Goal: Information Seeking & Learning: Learn about a topic

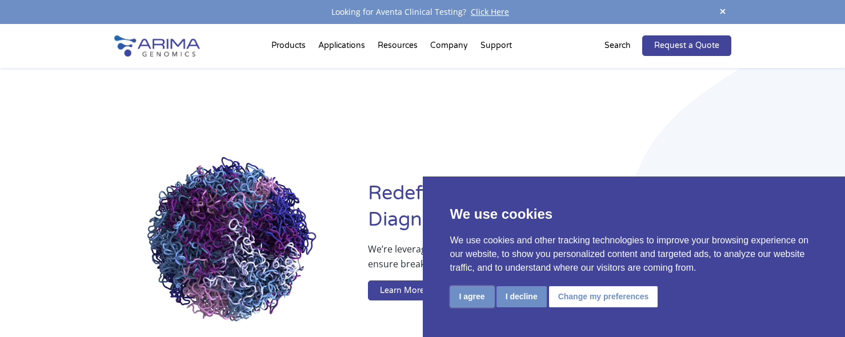
click at [468, 293] on button "I agree" at bounding box center [472, 296] width 44 height 21
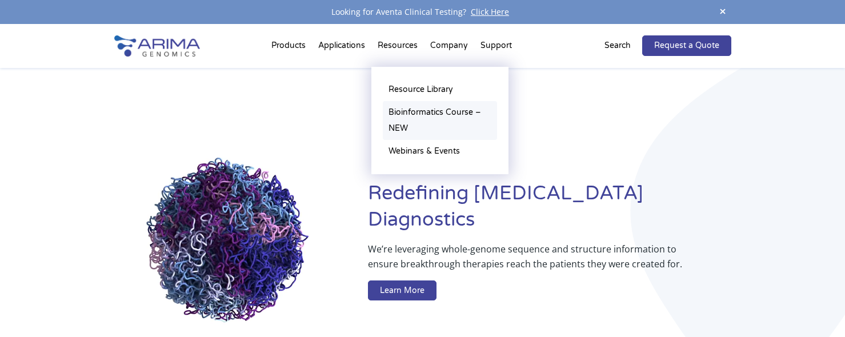
click at [406, 110] on link "Bioinformatics Course – NEW" at bounding box center [440, 120] width 114 height 39
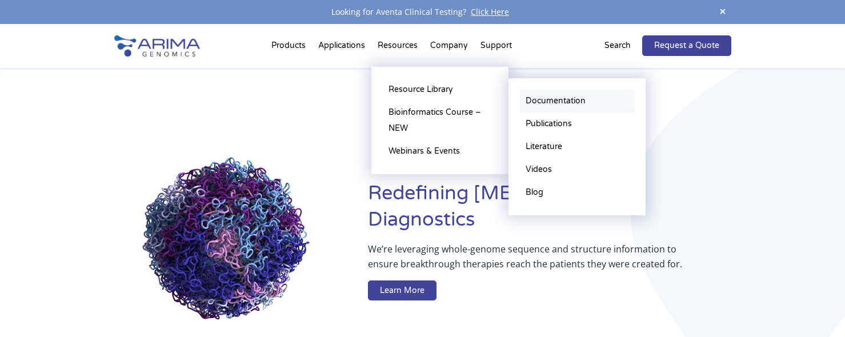
click at [531, 101] on link "Documentation" at bounding box center [577, 101] width 114 height 23
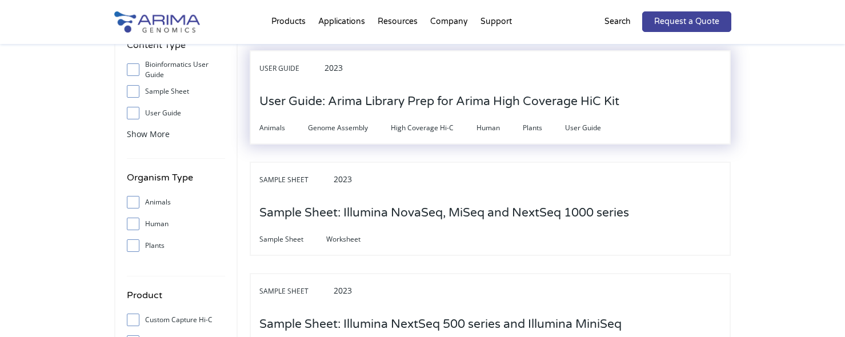
scroll to position [228, 0]
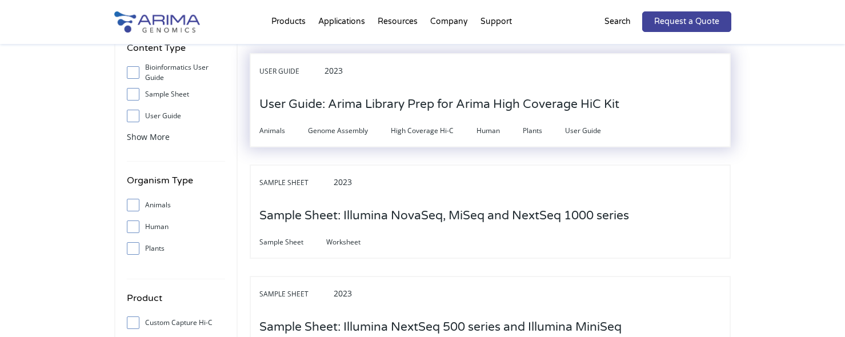
click at [414, 113] on h3 "User Guide: Arima Library Prep for Arima High Coverage HiC Kit" at bounding box center [439, 104] width 360 height 35
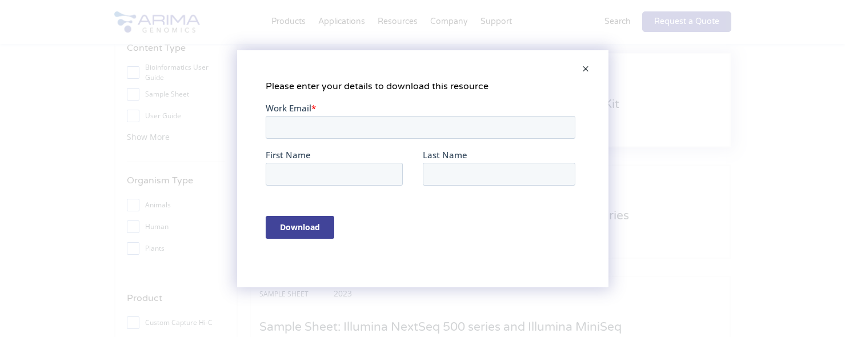
scroll to position [0, 0]
click at [587, 67] on span at bounding box center [585, 69] width 23 height 27
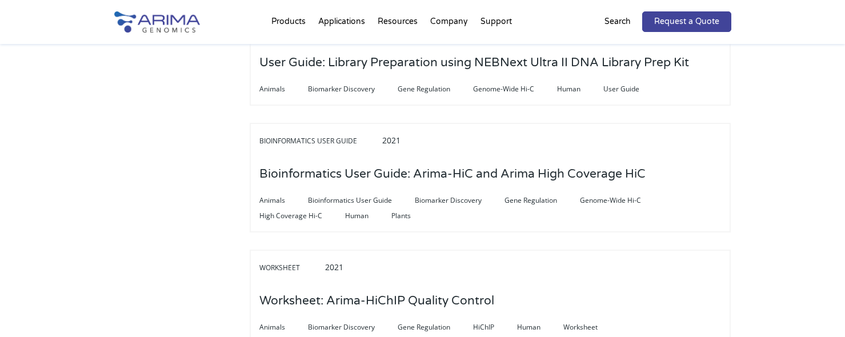
scroll to position [1503, 0]
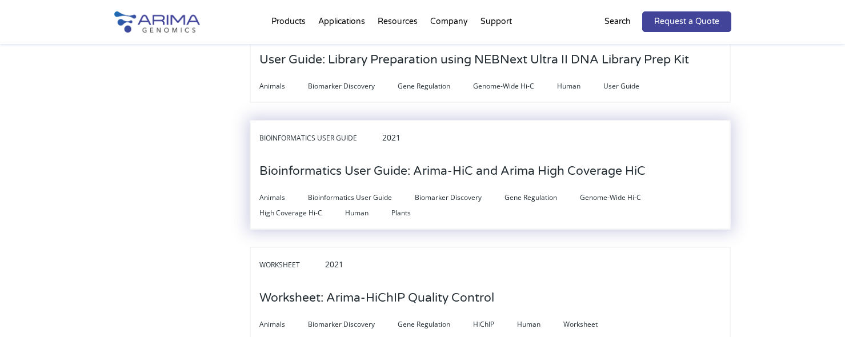
click at [468, 154] on h3 "Bioinformatics User Guide: Arima-HiC and Arima High Coverage HiC" at bounding box center [452, 171] width 386 height 35
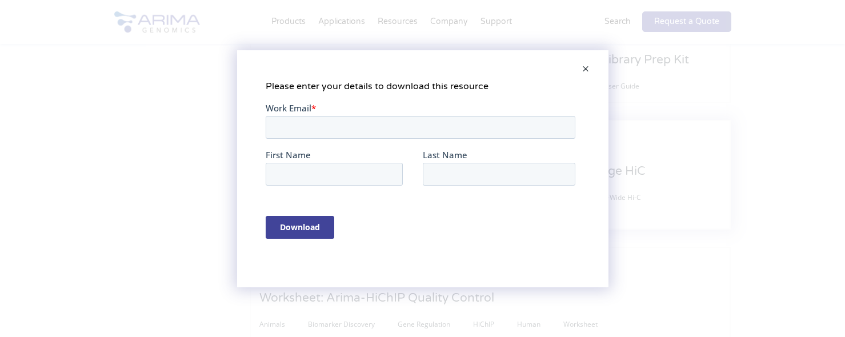
scroll to position [0, 0]
click at [590, 65] on span at bounding box center [585, 69] width 23 height 27
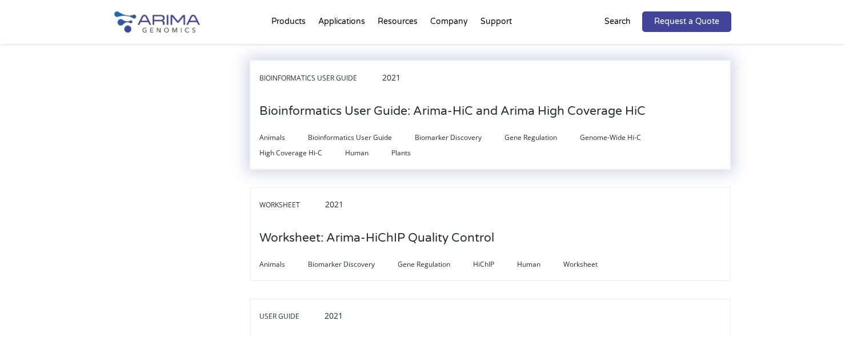
scroll to position [1534, 0]
